Goal: Information Seeking & Learning: Learn about a topic

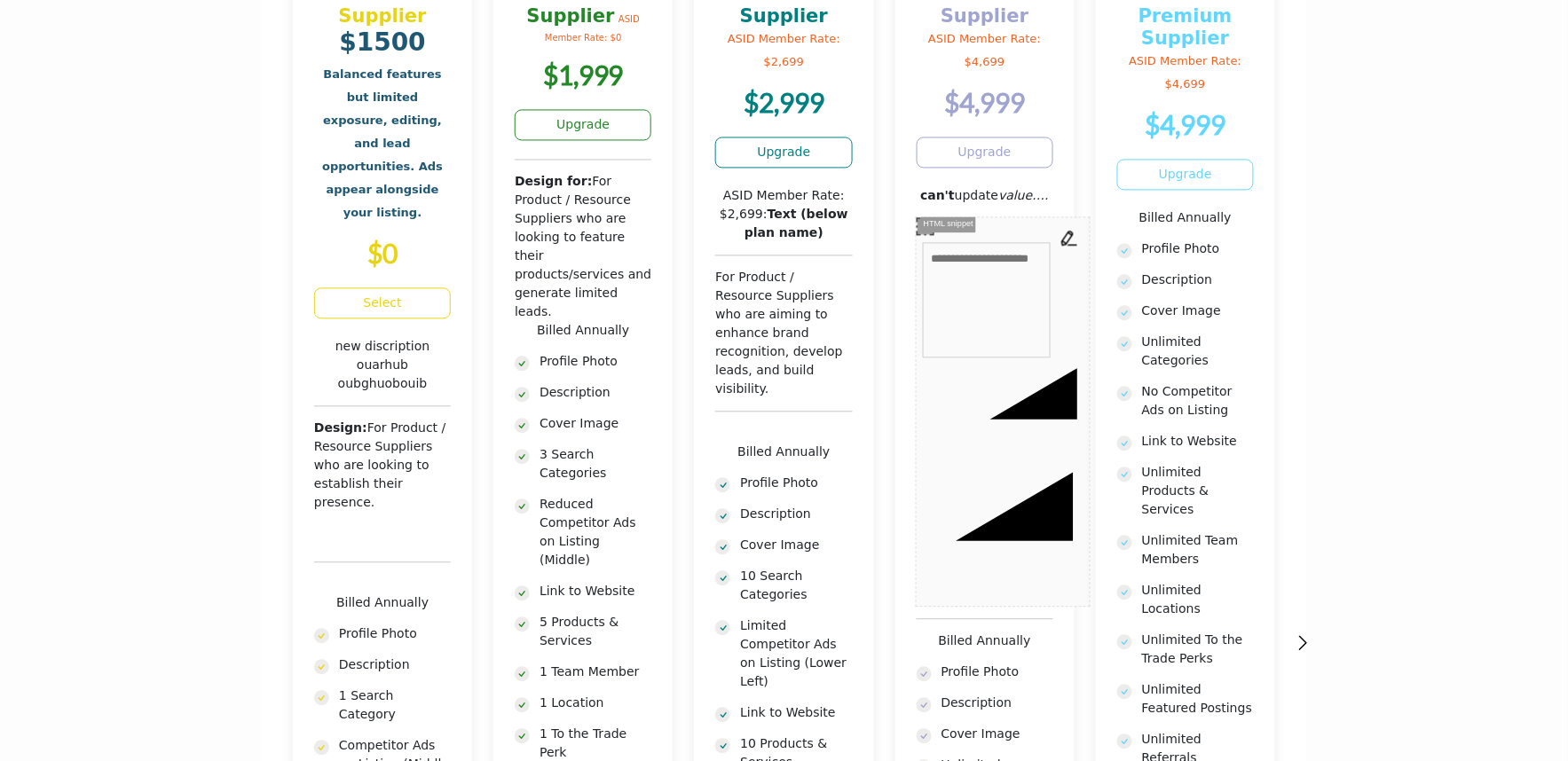
scroll to position [888, 0]
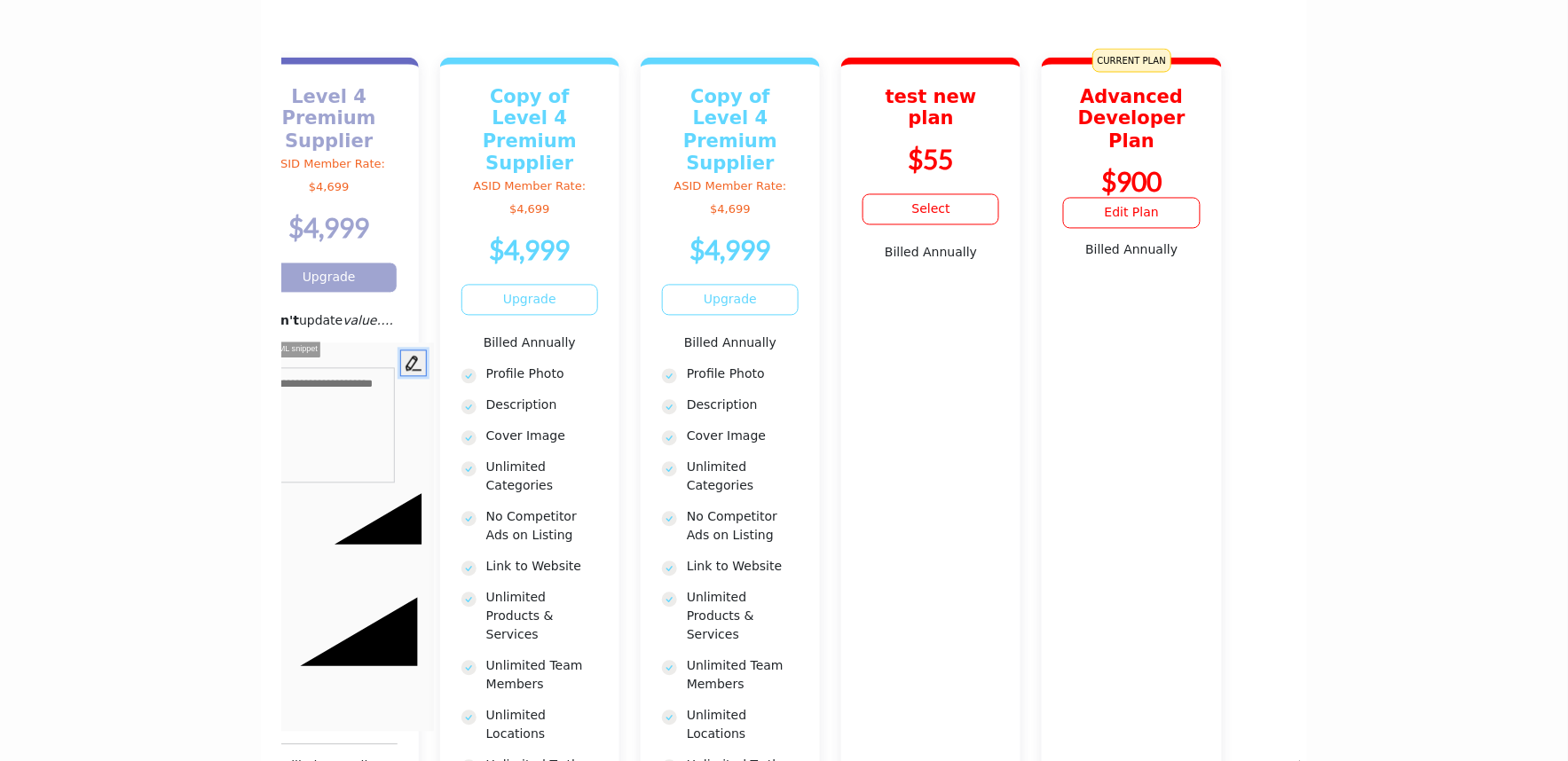
drag, startPoint x: 1021, startPoint y: 367, endPoint x: 403, endPoint y: 365, distance: 618.0
click at [403, 365] on button "**********" at bounding box center [413, 364] width 27 height 27
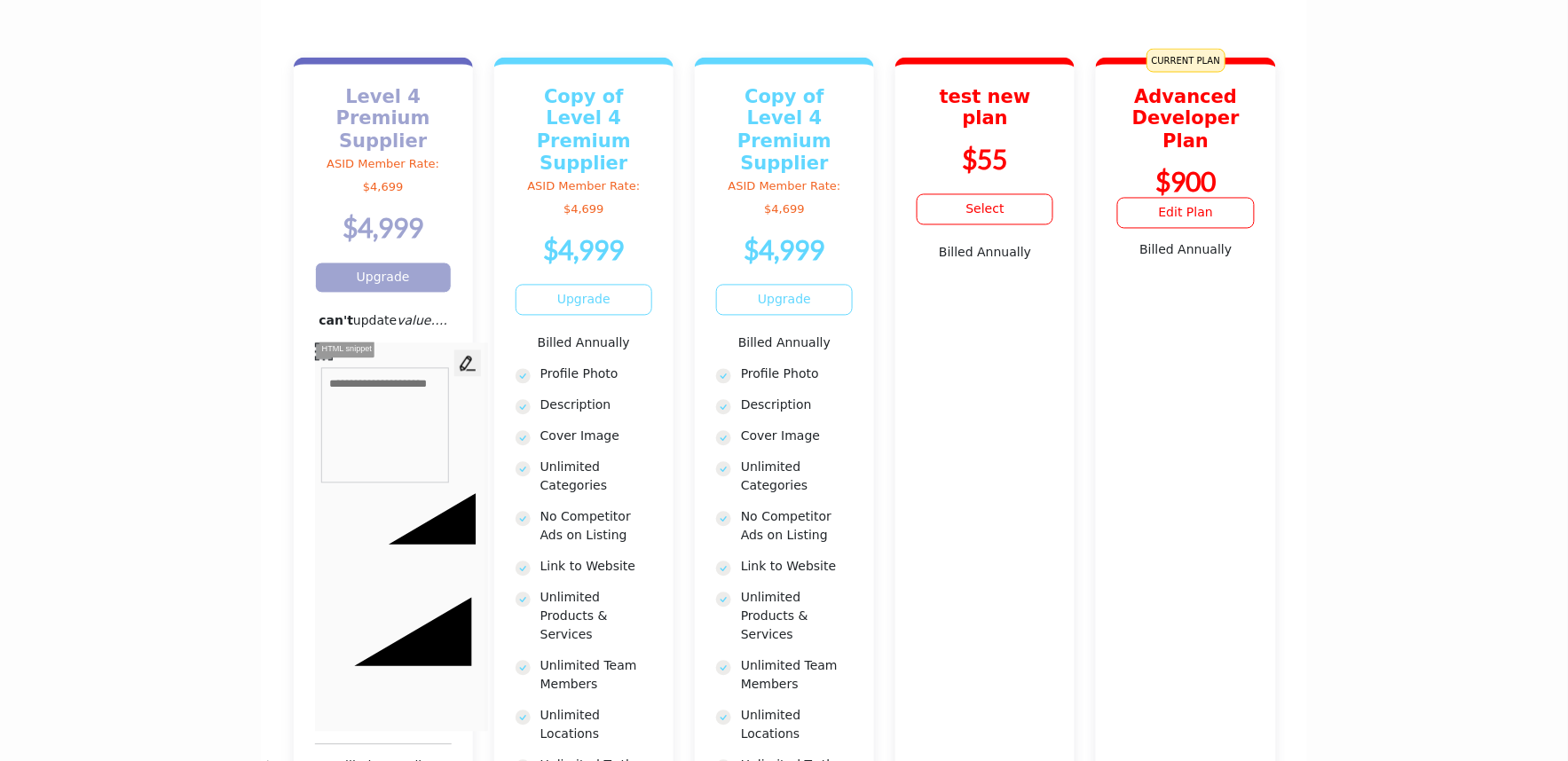
drag, startPoint x: 395, startPoint y: 365, endPoint x: 1237, endPoint y: 362, distance: 842.0
click at [488, 366] on div "**********" at bounding box center [402, 425] width 173 height 130
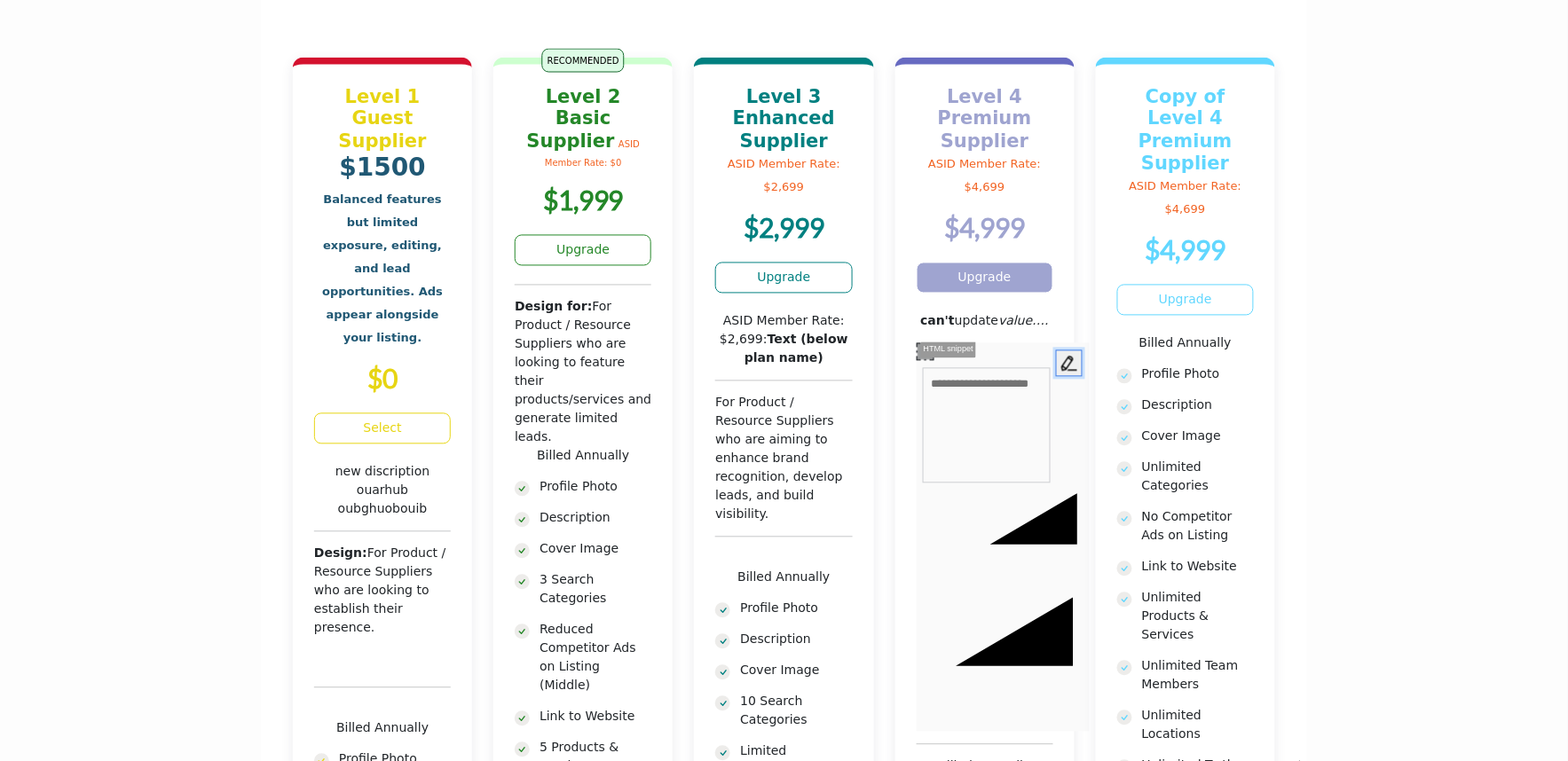
click at [1068, 357] on icon "button" at bounding box center [1069, 364] width 18 height 18
click at [1072, 356] on icon "button" at bounding box center [1069, 364] width 18 height 18
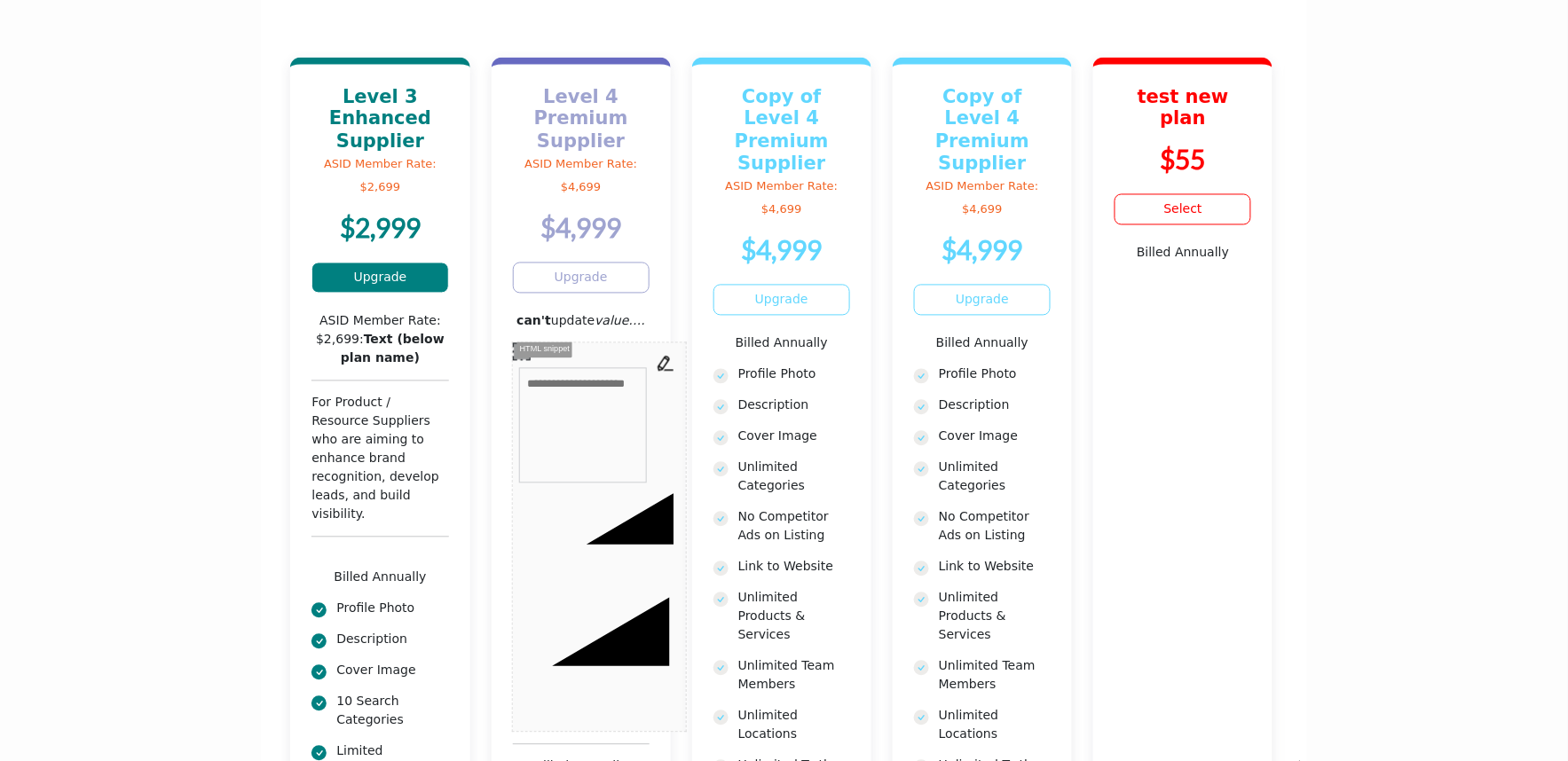
drag, startPoint x: 757, startPoint y: 350, endPoint x: 339, endPoint y: 444, distance: 428.4
click at [340, 444] on div "For Product / Resource Suppliers who are aiming to enhance brand recognition, d…" at bounding box center [380, 480] width 137 height 174
click at [1117, 464] on div "Level 1 Guest Supplier $1500 Balanced features but limited exposure, editing, a…" at bounding box center [684, 773] width 1606 height 1432
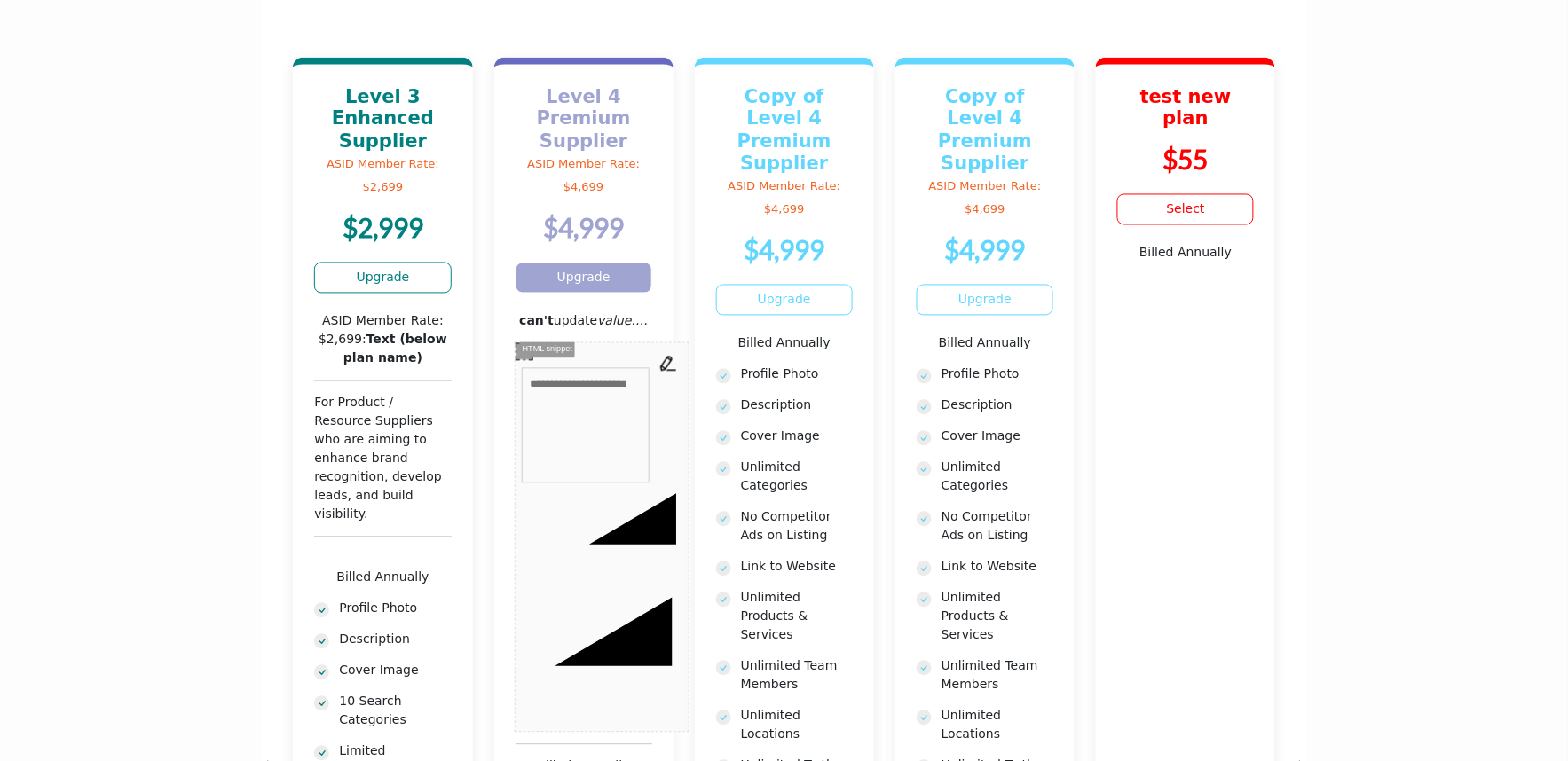
drag, startPoint x: 566, startPoint y: 510, endPoint x: 1210, endPoint y: 498, distance: 644.1
click at [688, 505] on icon at bounding box center [624, 542] width 129 height 103
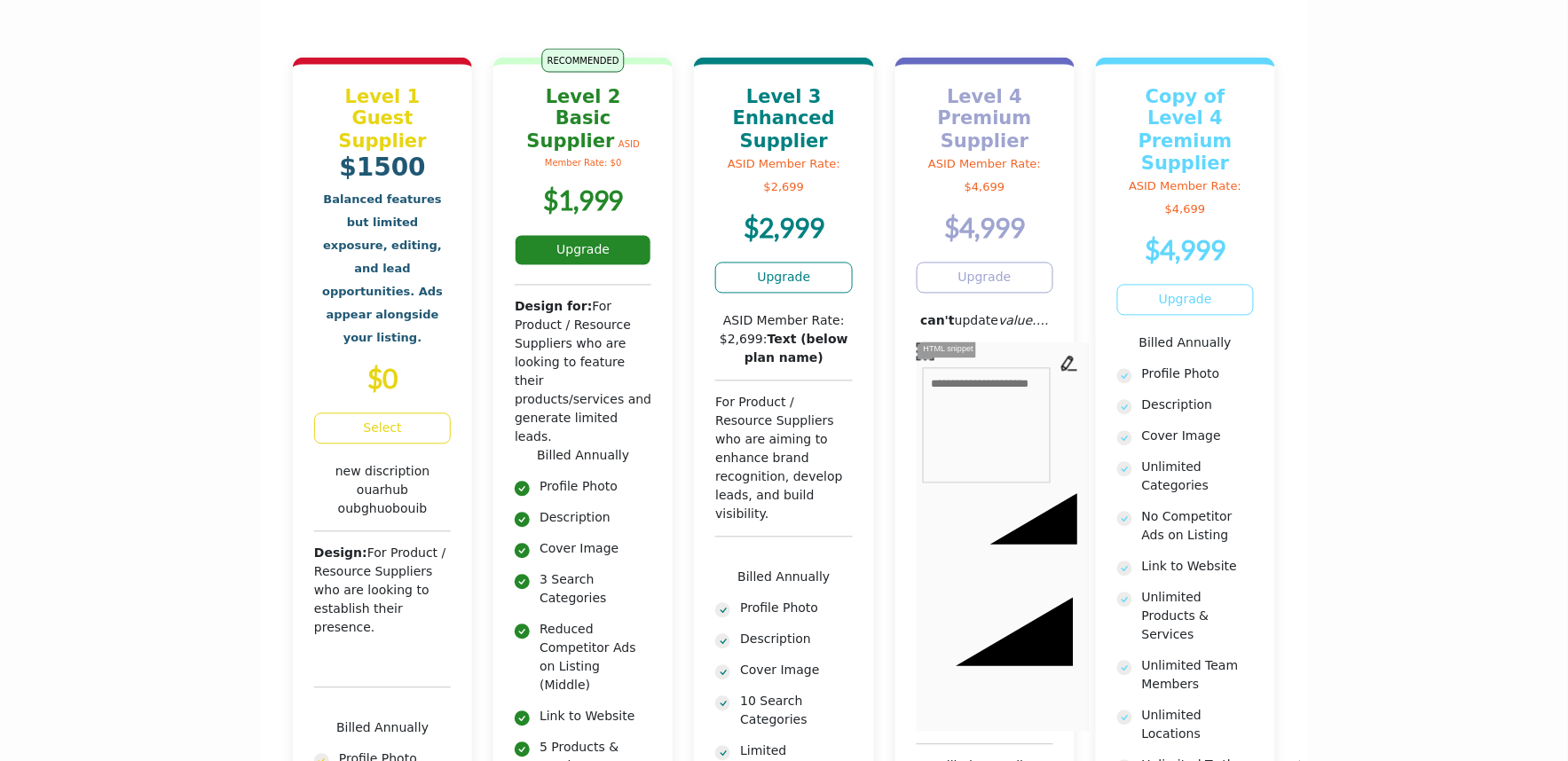
drag, startPoint x: 650, startPoint y: 485, endPoint x: 1034, endPoint y: 485, distance: 384.0
click at [992, 485] on div "Level 1 Guest Supplier $1500 Balanced features but limited exposure, editing, a…" at bounding box center [1086, 773] width 1606 height 1432
